Goal: Task Accomplishment & Management: Use online tool/utility

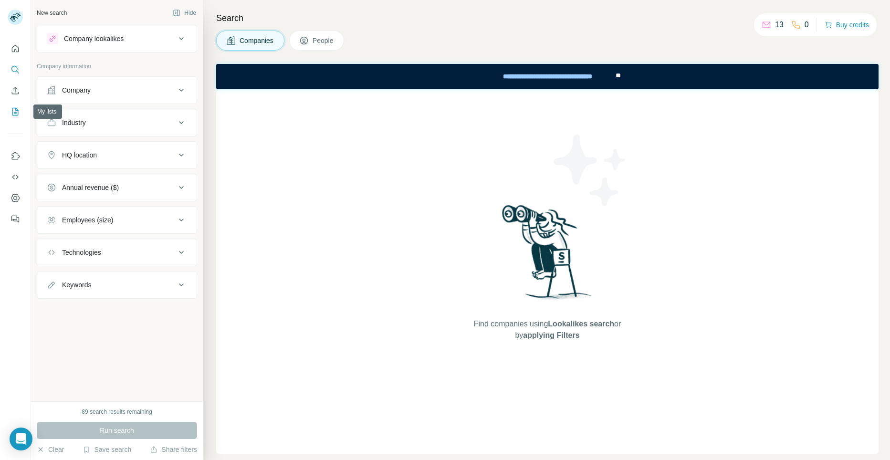
click at [16, 111] on icon "My lists" at bounding box center [16, 111] width 5 height 6
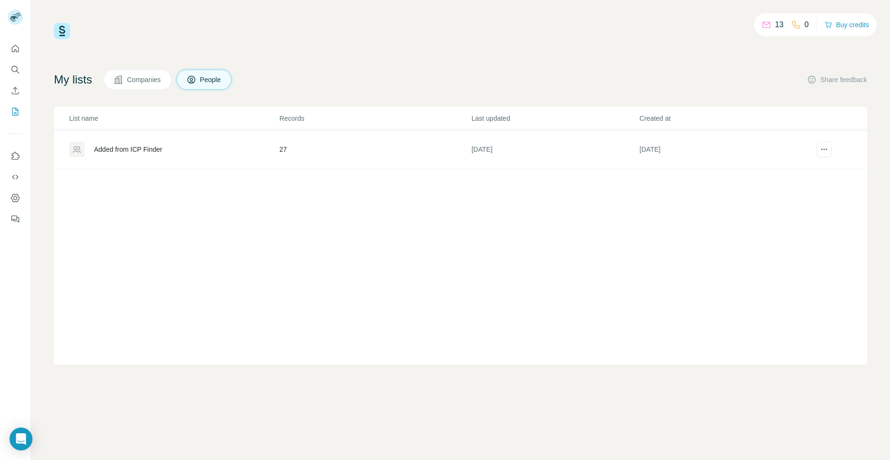
click at [116, 149] on div "Added from ICP Finder" at bounding box center [128, 150] width 68 height 10
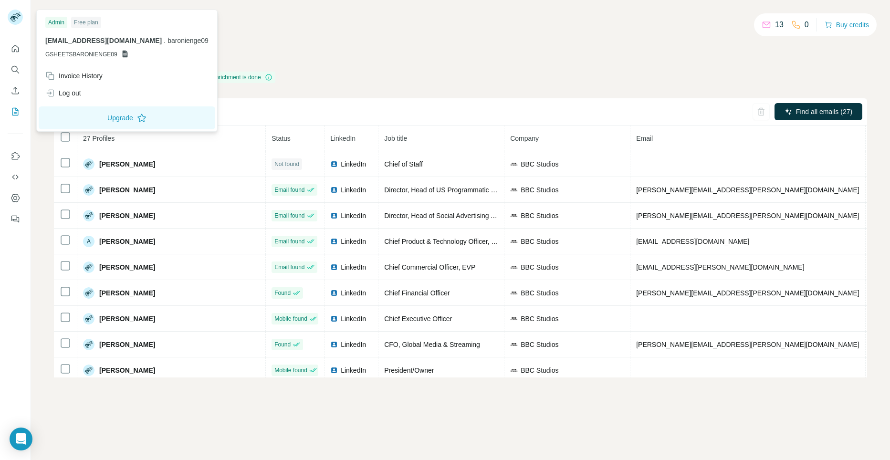
click at [17, 21] on rect at bounding box center [15, 17] width 15 height 15
click at [87, 95] on div "Log out" at bounding box center [127, 93] width 175 height 17
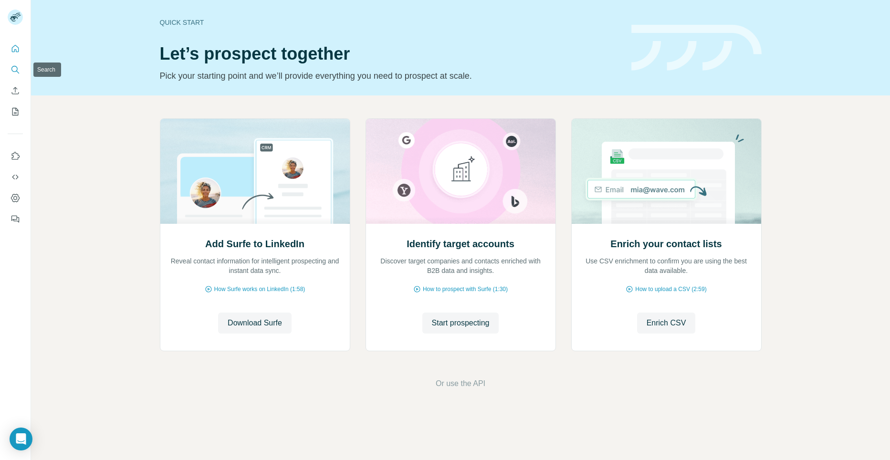
click at [17, 68] on icon "Search" at bounding box center [16, 70] width 10 height 10
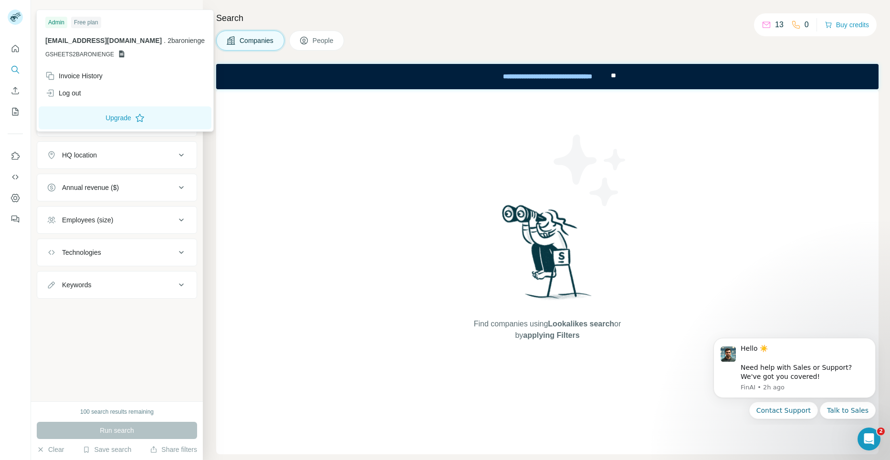
click at [12, 22] on rect at bounding box center [15, 17] width 15 height 15
click at [83, 93] on div "Log out" at bounding box center [125, 93] width 171 height 17
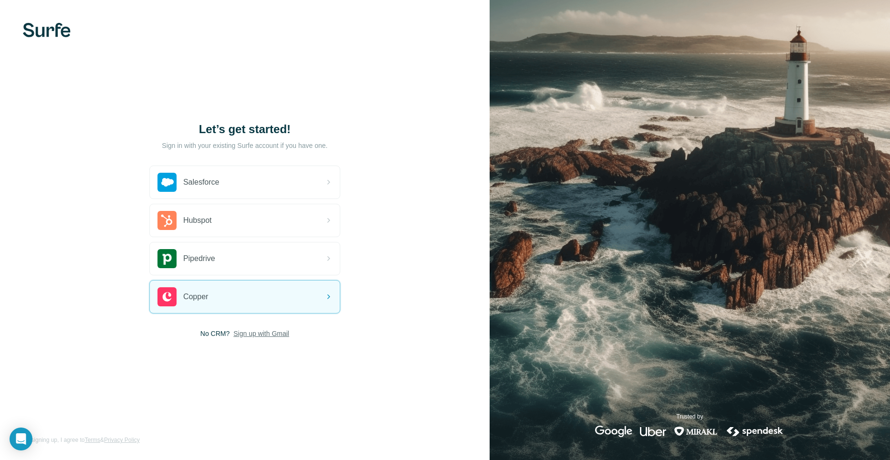
click at [286, 335] on span "Sign up with Gmail" at bounding box center [261, 334] width 56 height 10
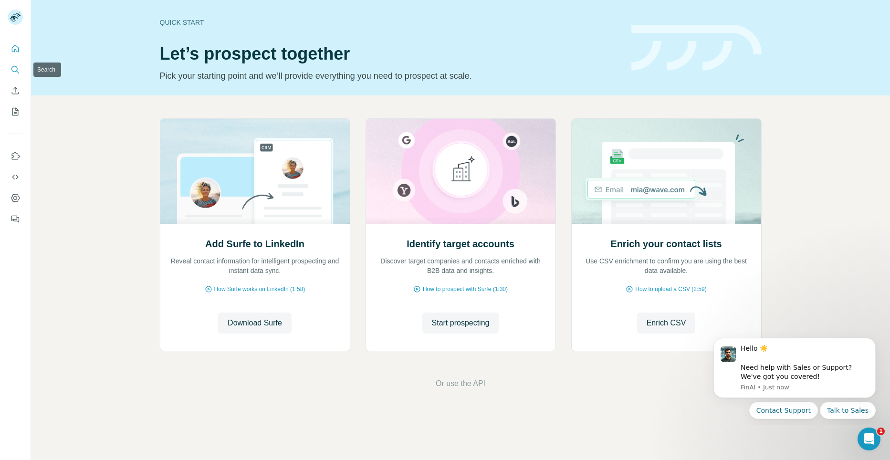
click at [17, 66] on icon "Search" at bounding box center [16, 70] width 10 height 10
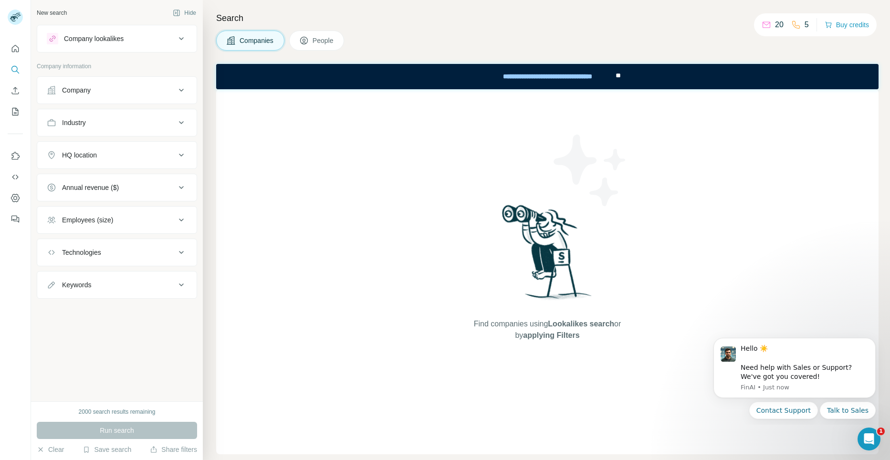
click at [89, 90] on div "Company" at bounding box center [76, 90] width 29 height 10
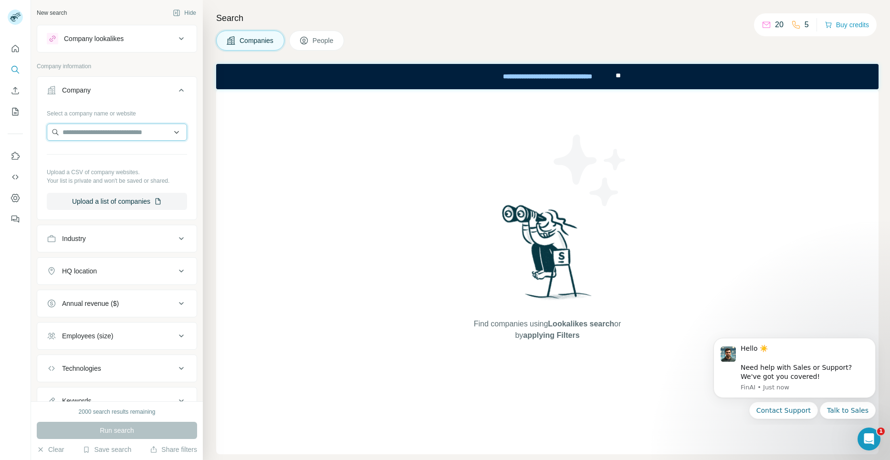
click at [100, 132] on input "text" at bounding box center [117, 132] width 140 height 17
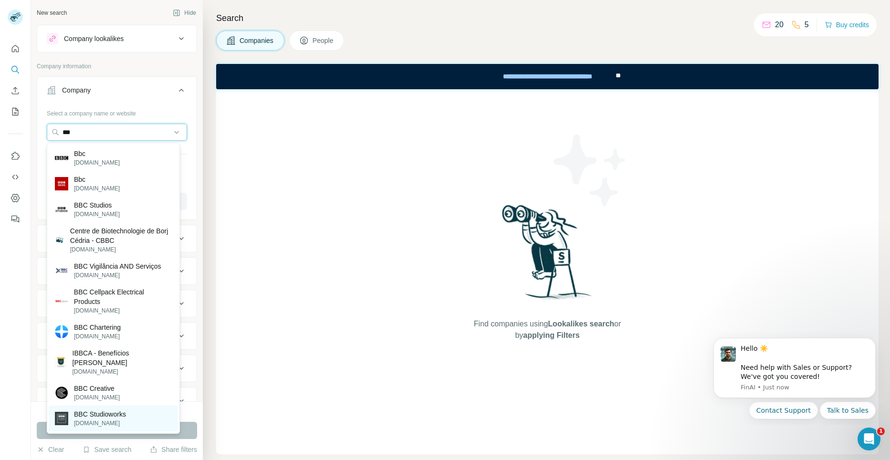
type input "***"
click at [117, 419] on p "[DOMAIN_NAME]" at bounding box center [100, 423] width 52 height 9
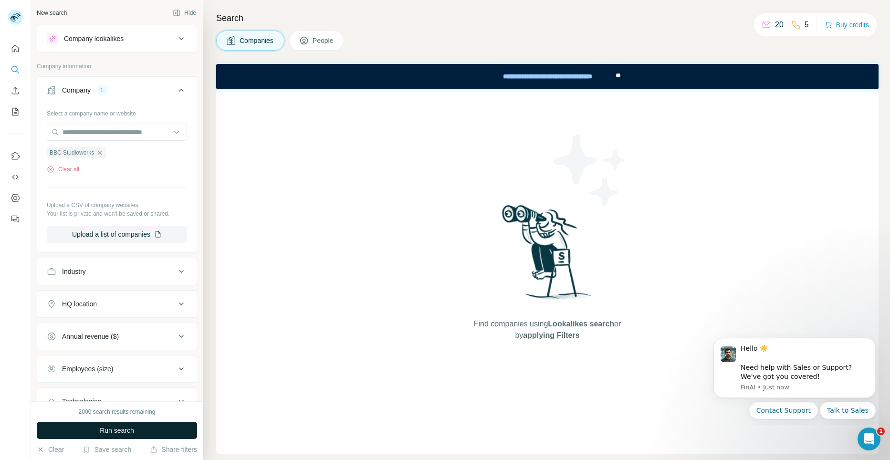
click at [121, 432] on span "Run search" at bounding box center [117, 431] width 34 height 10
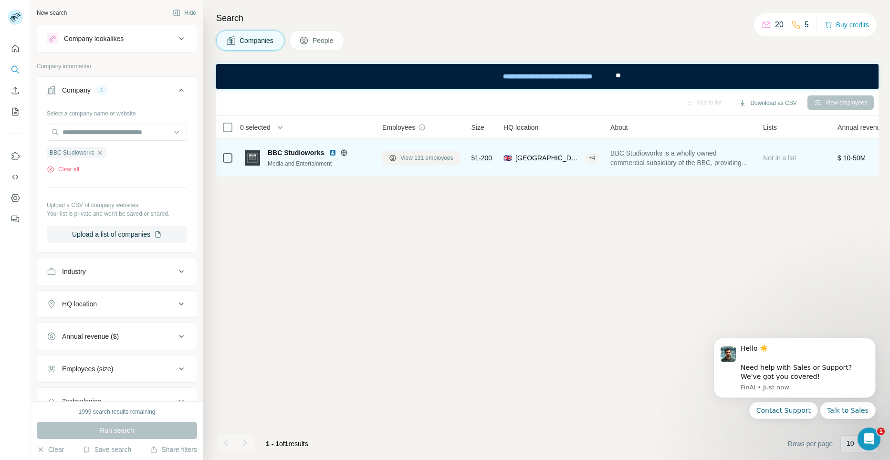
click at [422, 157] on span "View 131 employees" at bounding box center [427, 158] width 53 height 9
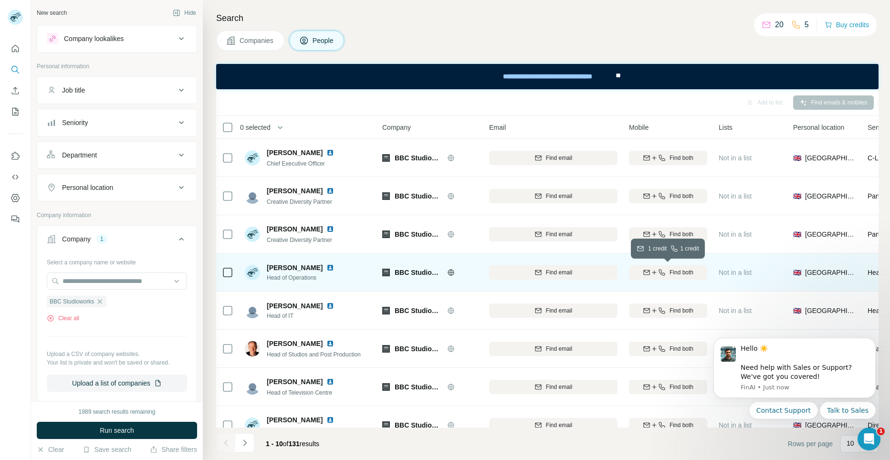
click at [666, 271] on div "Find both" at bounding box center [668, 272] width 78 height 9
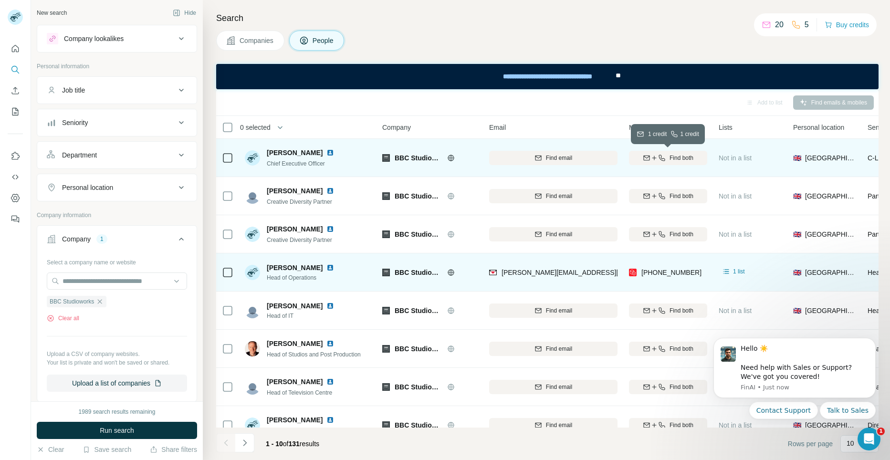
click at [697, 152] on button "Find both" at bounding box center [668, 158] width 78 height 14
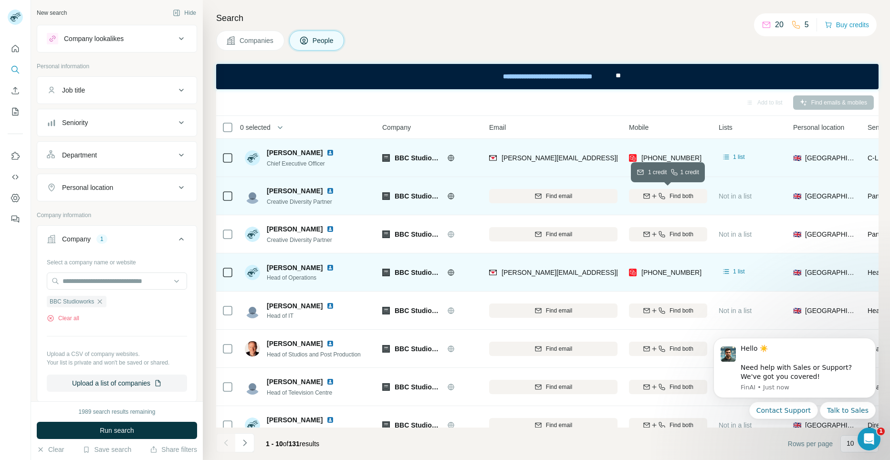
click at [685, 201] on button "Find both" at bounding box center [668, 196] width 78 height 14
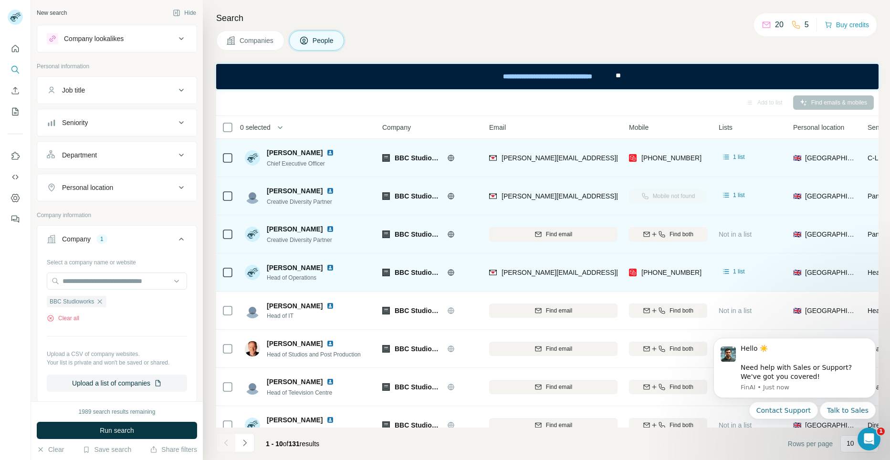
click at [664, 242] on div "Find both" at bounding box center [668, 234] width 78 height 26
click at [666, 234] on div "Find both" at bounding box center [668, 234] width 78 height 9
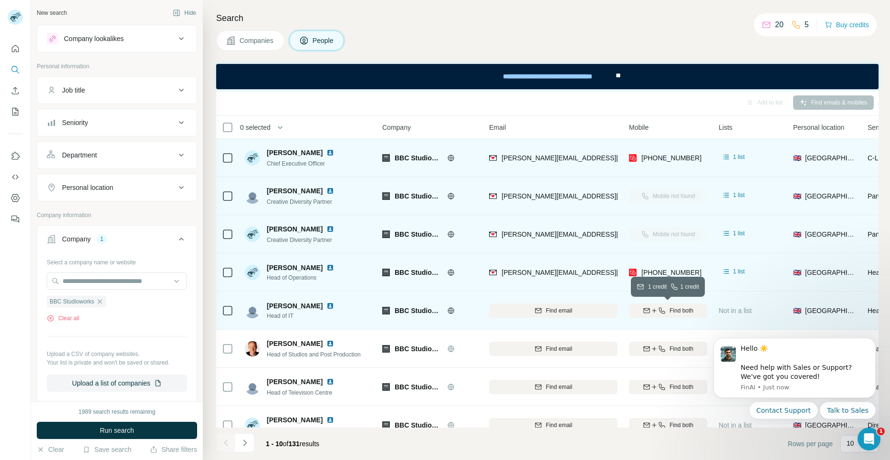
click at [673, 310] on span "Find both" at bounding box center [682, 310] width 24 height 9
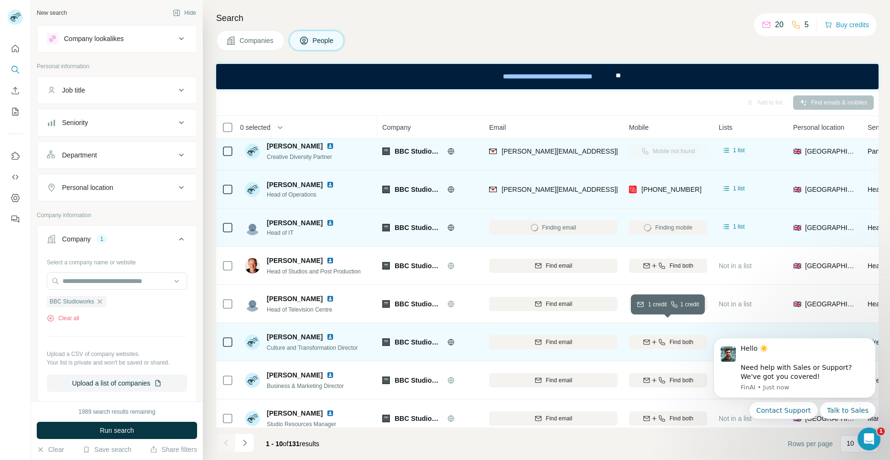
scroll to position [98, 0]
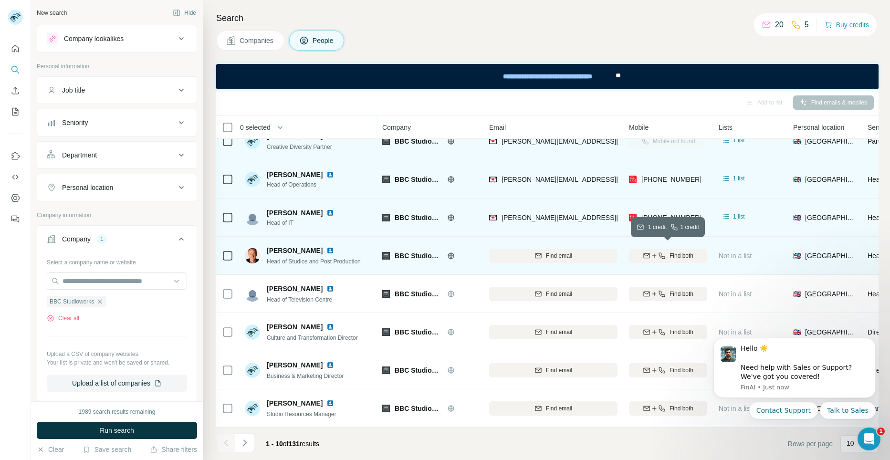
click at [684, 252] on span "Find both" at bounding box center [682, 256] width 24 height 9
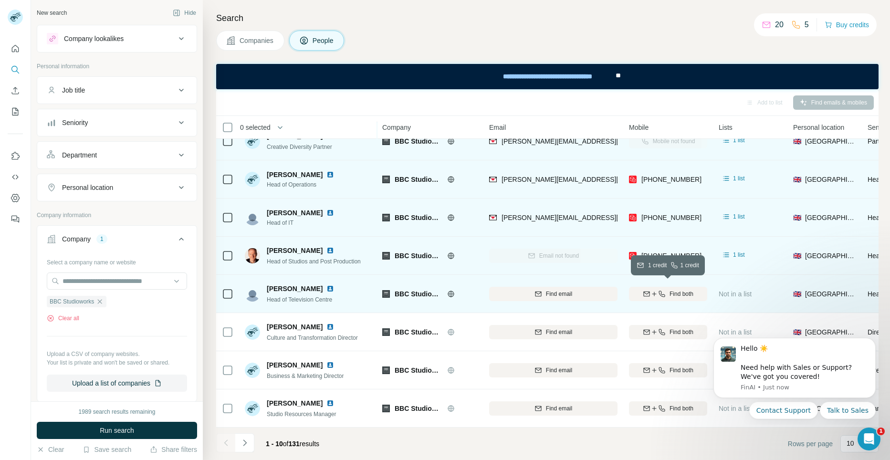
click at [666, 290] on icon "button" at bounding box center [662, 294] width 8 height 8
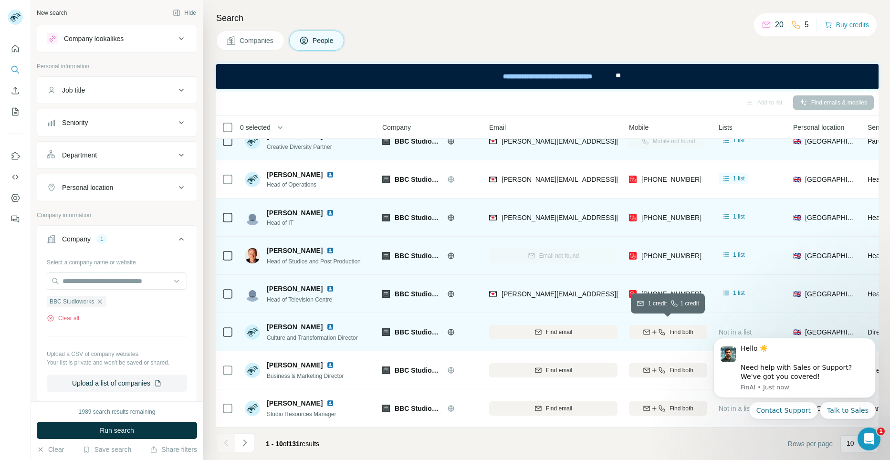
click at [667, 328] on div "Find both" at bounding box center [668, 332] width 78 height 9
click at [671, 328] on span "Find both" at bounding box center [682, 332] width 24 height 9
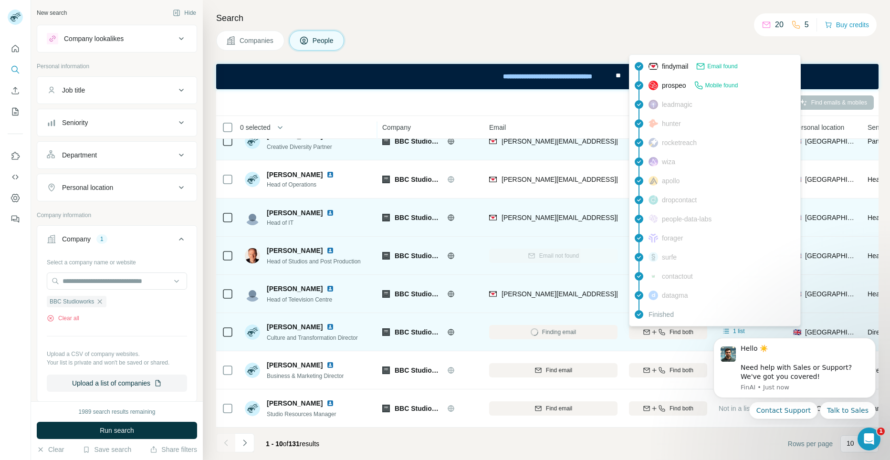
scroll to position [0, 0]
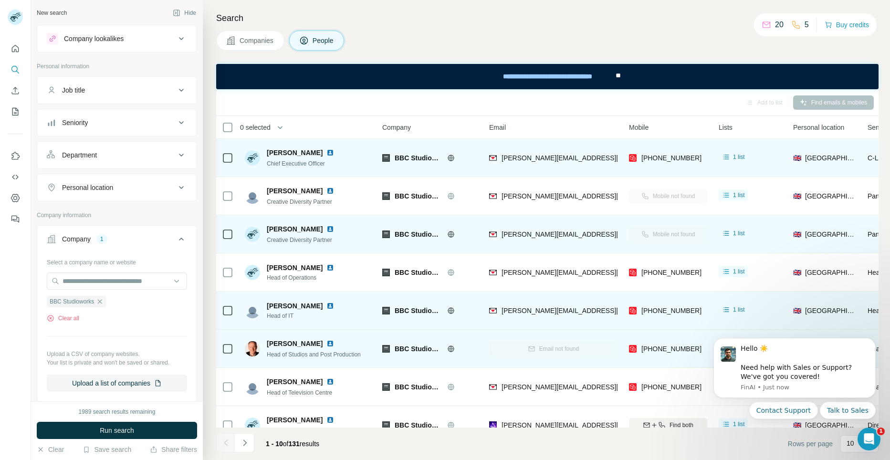
drag, startPoint x: 1383, startPoint y: 752, endPoint x: 715, endPoint y: 417, distance: 747.7
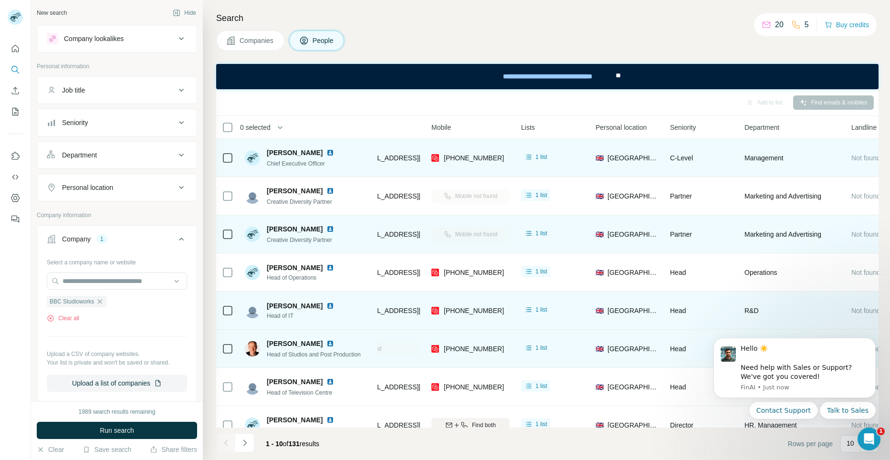
scroll to position [0, 244]
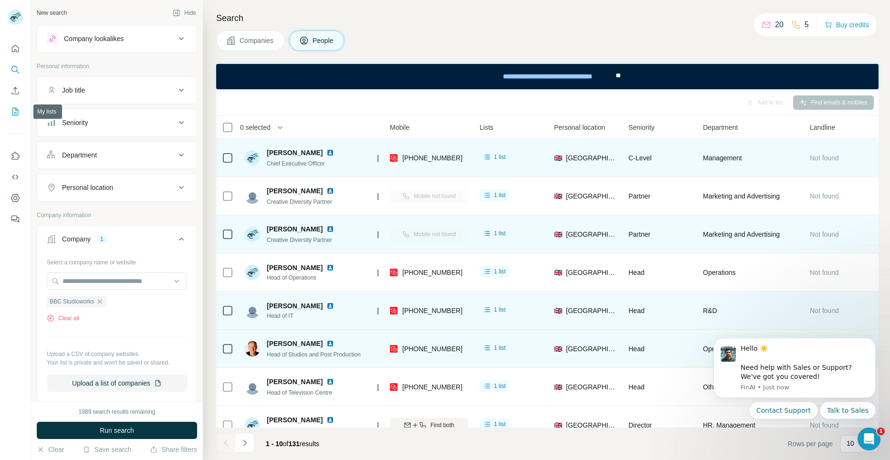
click at [15, 114] on icon "My lists" at bounding box center [16, 111] width 5 height 6
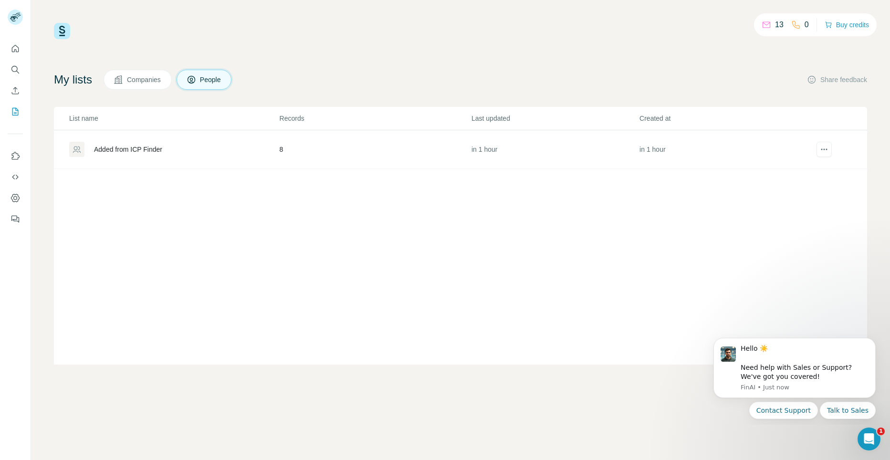
click at [111, 144] on div "Added from ICP Finder" at bounding box center [174, 149] width 210 height 15
